Goal: Task Accomplishment & Management: Complete application form

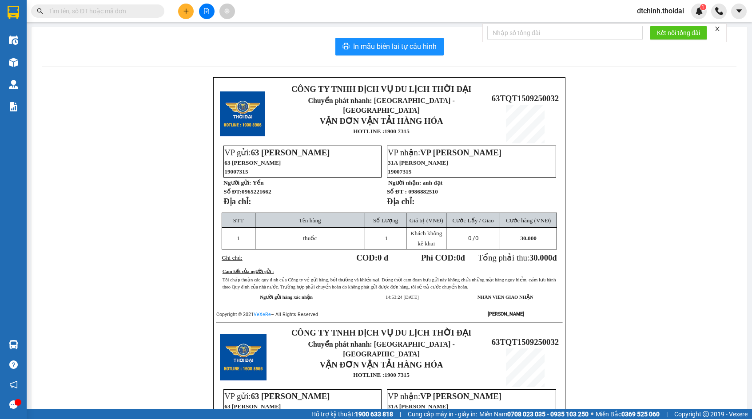
type input "8"
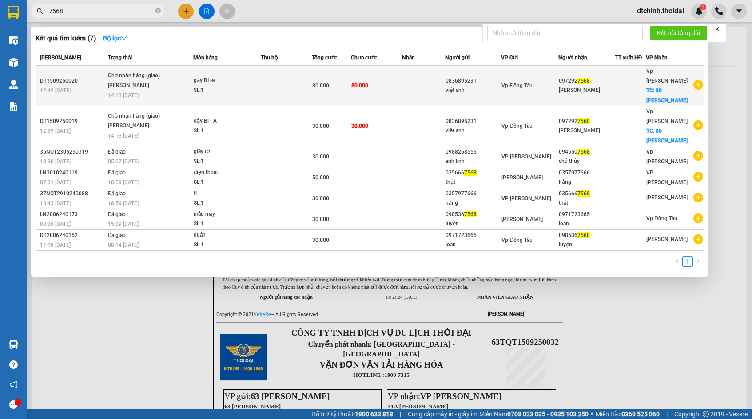
type input "7568"
click at [645, 89] on td at bounding box center [630, 86] width 31 height 40
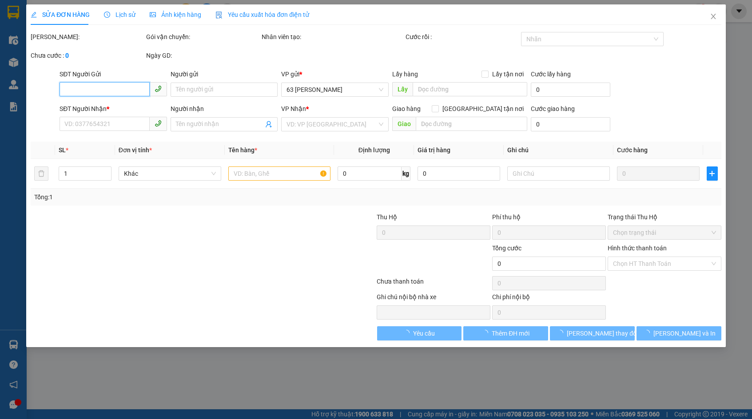
type input "0836895231"
type input "việt anh"
type input "0972927568"
type input "[PERSON_NAME]"
checkbox input "true"
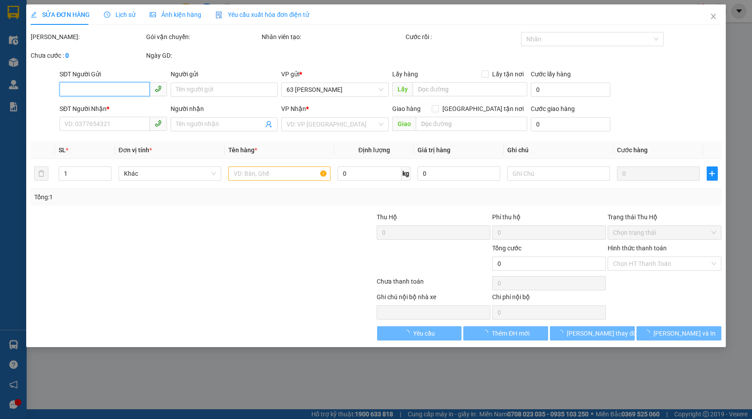
type input "80 [PERSON_NAME]"
type input "80.000"
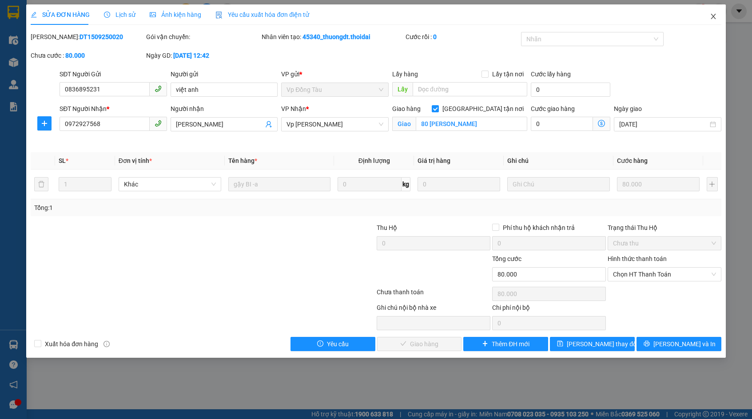
click at [713, 17] on icon "close" at bounding box center [713, 16] width 5 height 5
